Goal: Transaction & Acquisition: Purchase product/service

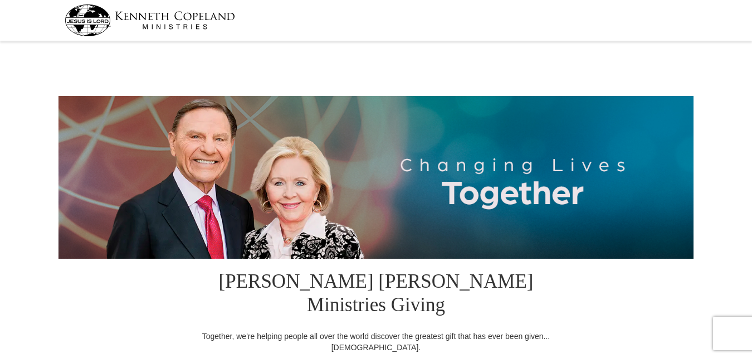
select select "SC"
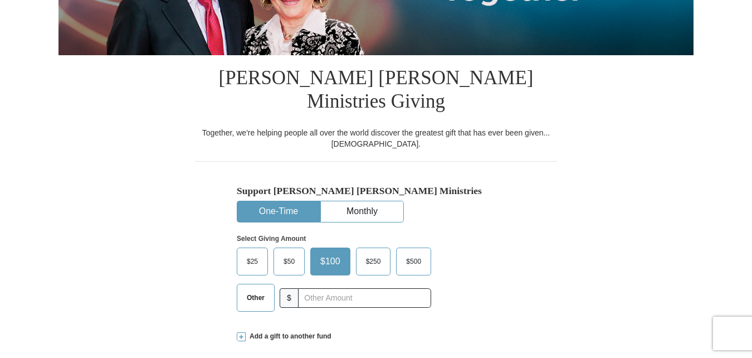
scroll to position [223, 0]
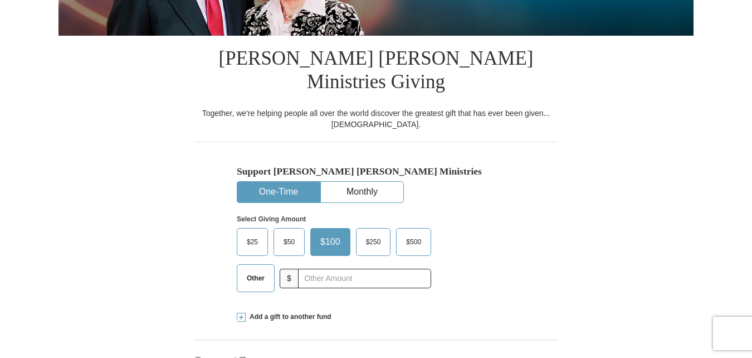
click at [331, 233] on span "$100" at bounding box center [330, 241] width 31 height 17
click at [0, 0] on input "$100" at bounding box center [0, 0] width 0 height 0
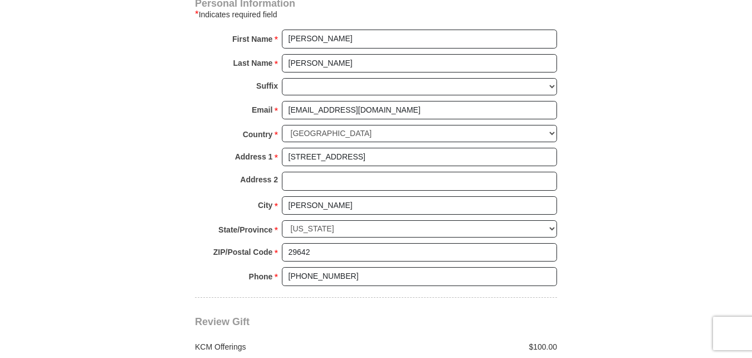
scroll to position [836, 0]
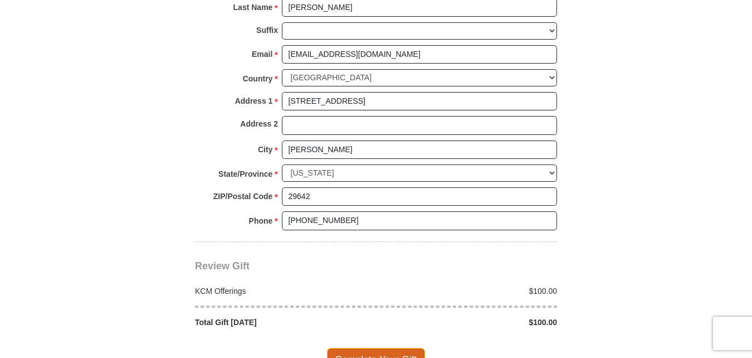
click at [372, 348] on span "Complete Your Gift" at bounding box center [376, 359] width 99 height 23
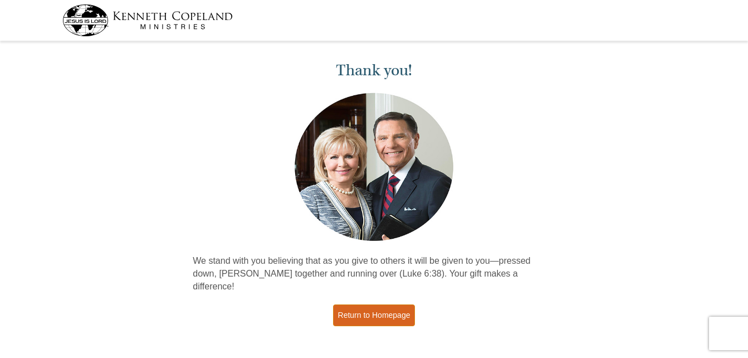
click at [379, 304] on link "Return to Homepage" at bounding box center [374, 315] width 82 height 22
